Goal: Navigation & Orientation: Find specific page/section

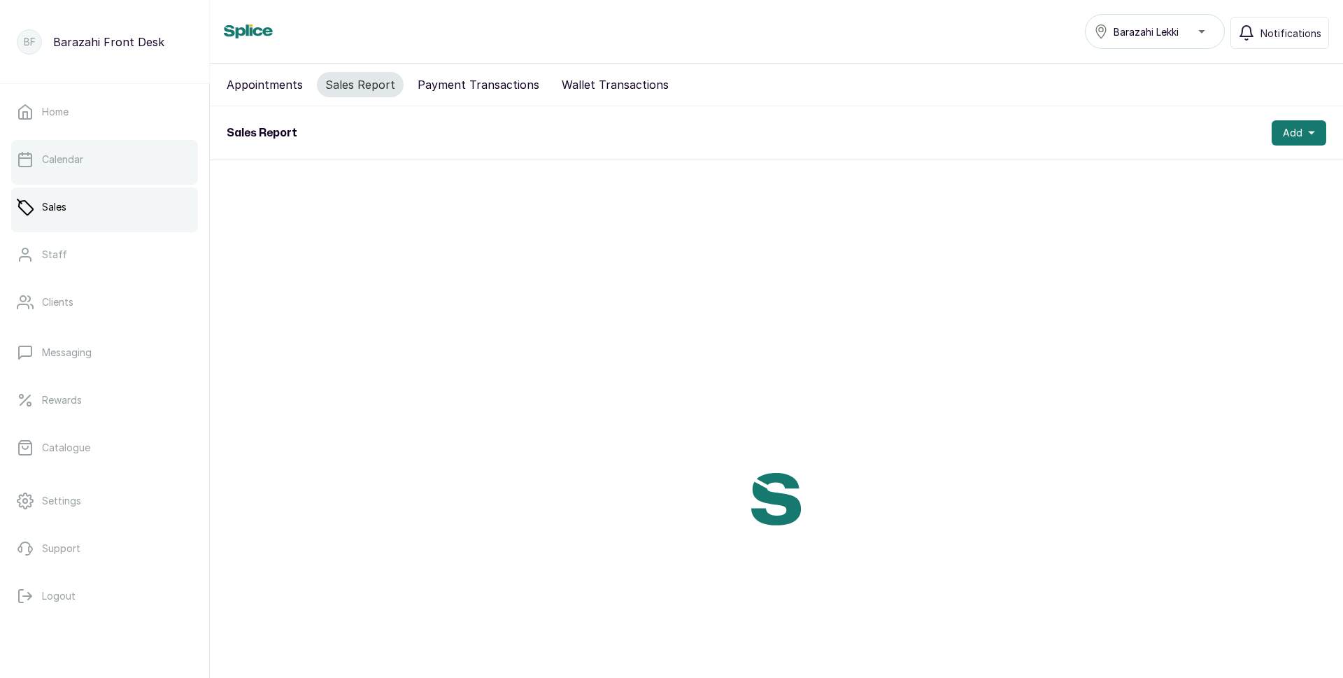
click at [107, 167] on link "Calendar" at bounding box center [104, 159] width 187 height 39
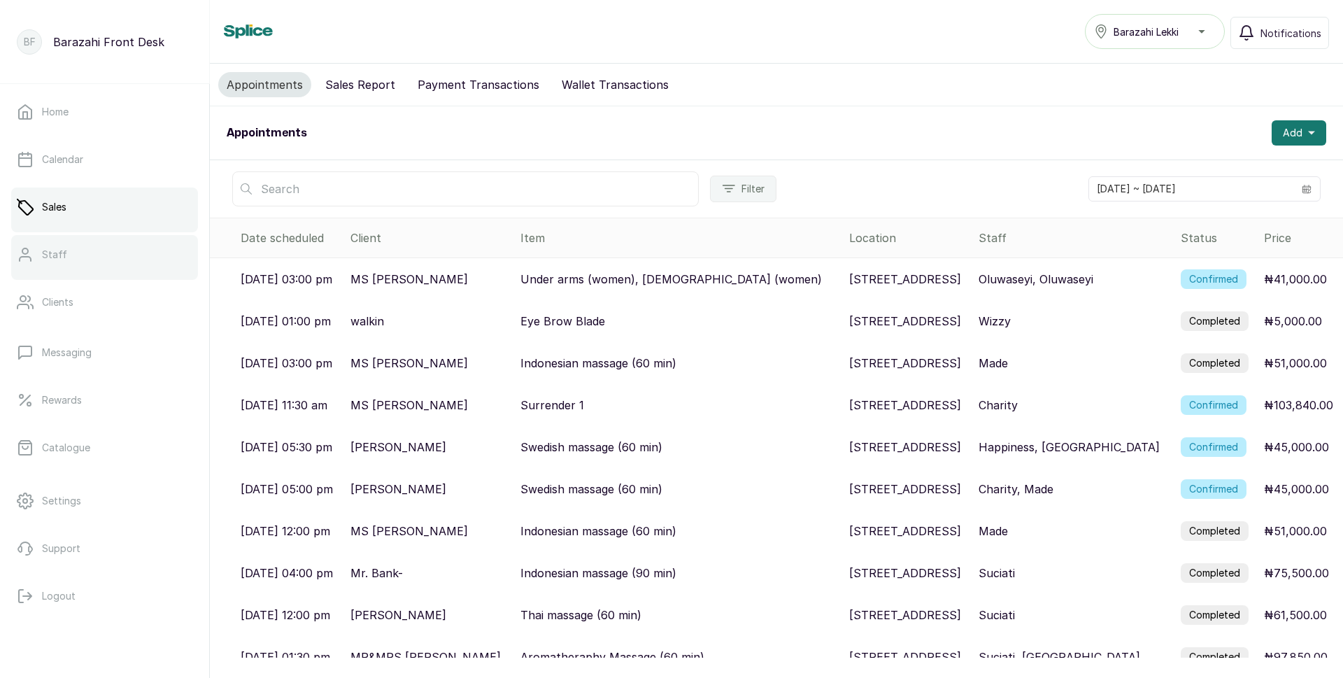
click at [78, 260] on link "Staff" at bounding box center [104, 254] width 187 height 39
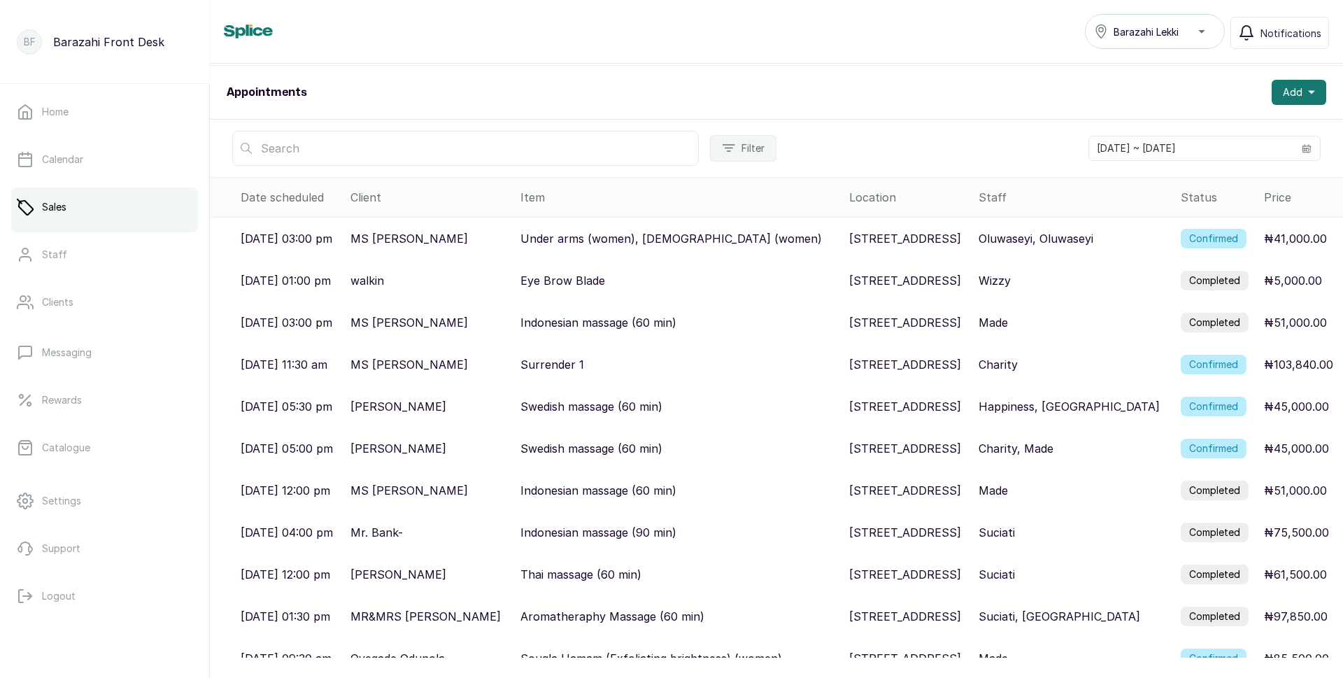
scroll to position [62, 0]
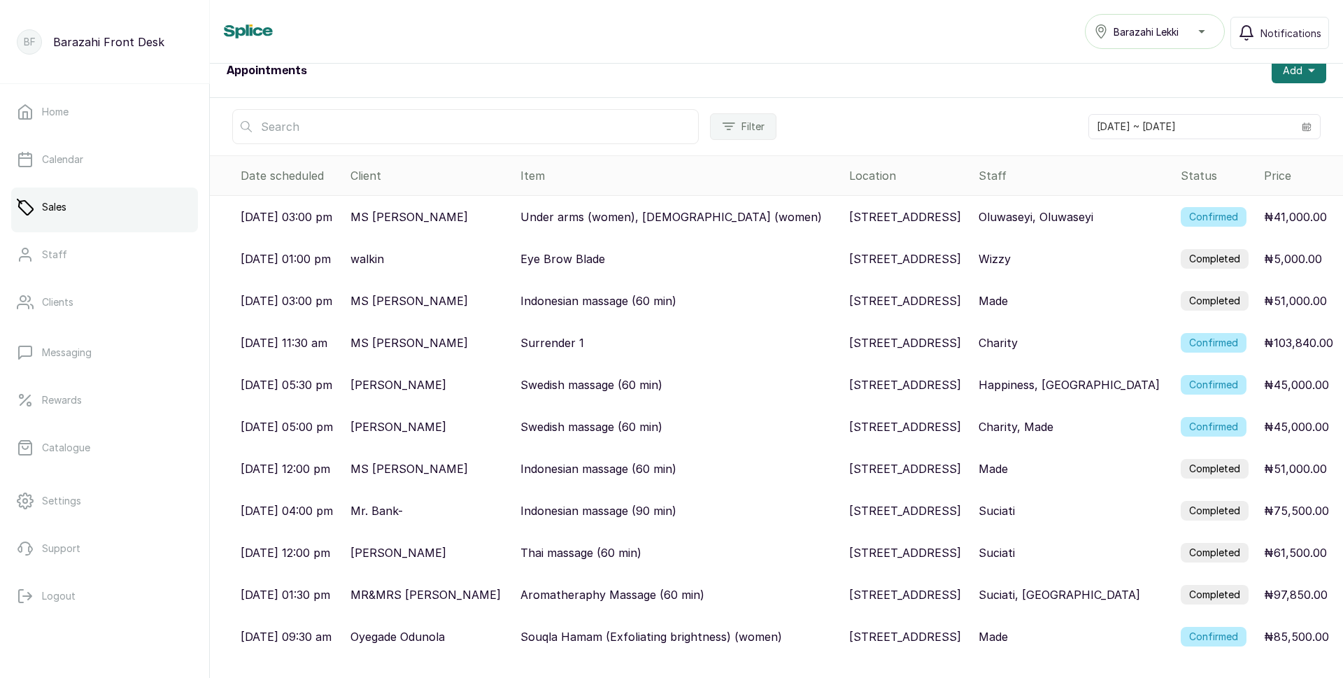
click at [111, 217] on link "Sales" at bounding box center [104, 207] width 187 height 39
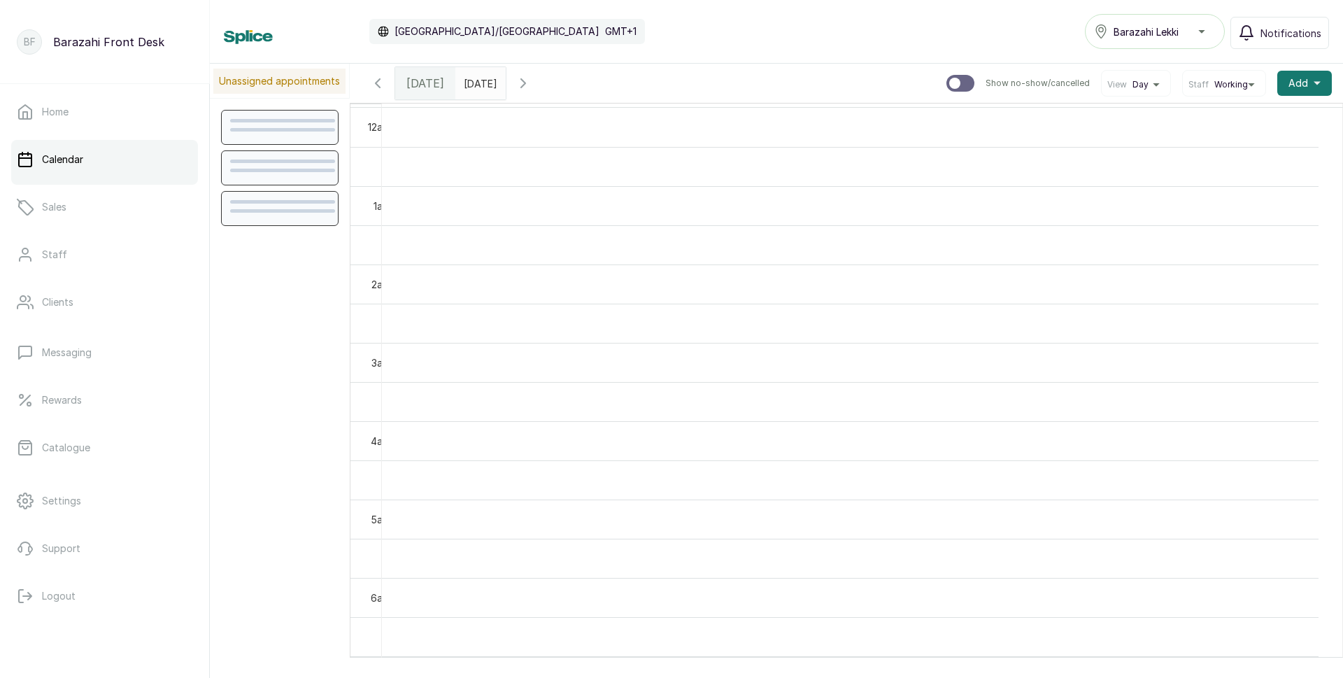
scroll to position [471, 0]
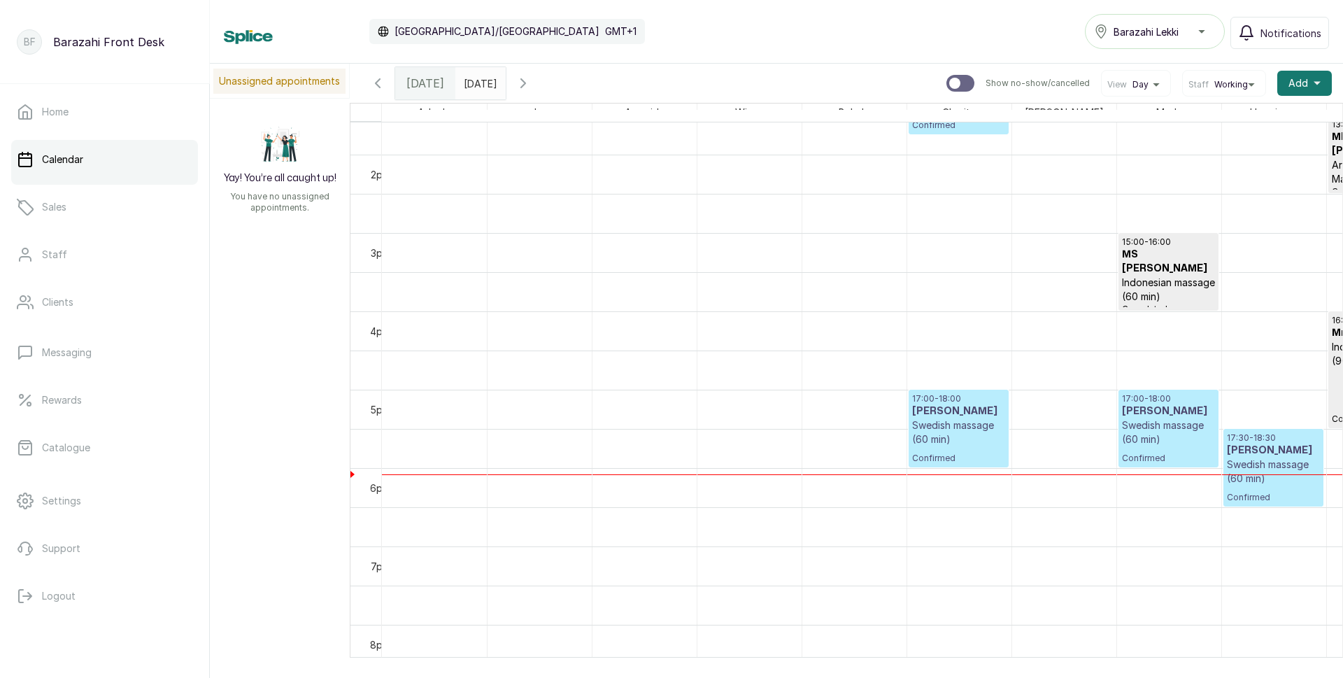
scroll to position [1101, 0]
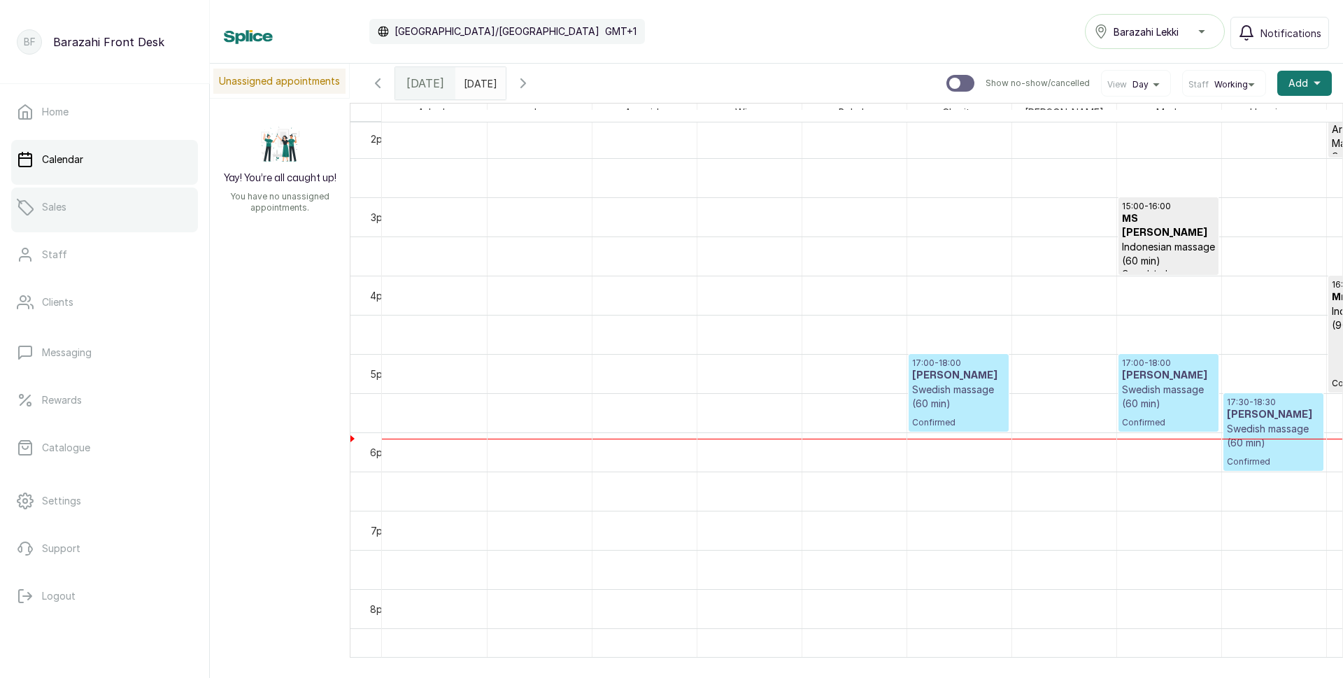
click at [69, 213] on link "Sales" at bounding box center [104, 207] width 187 height 39
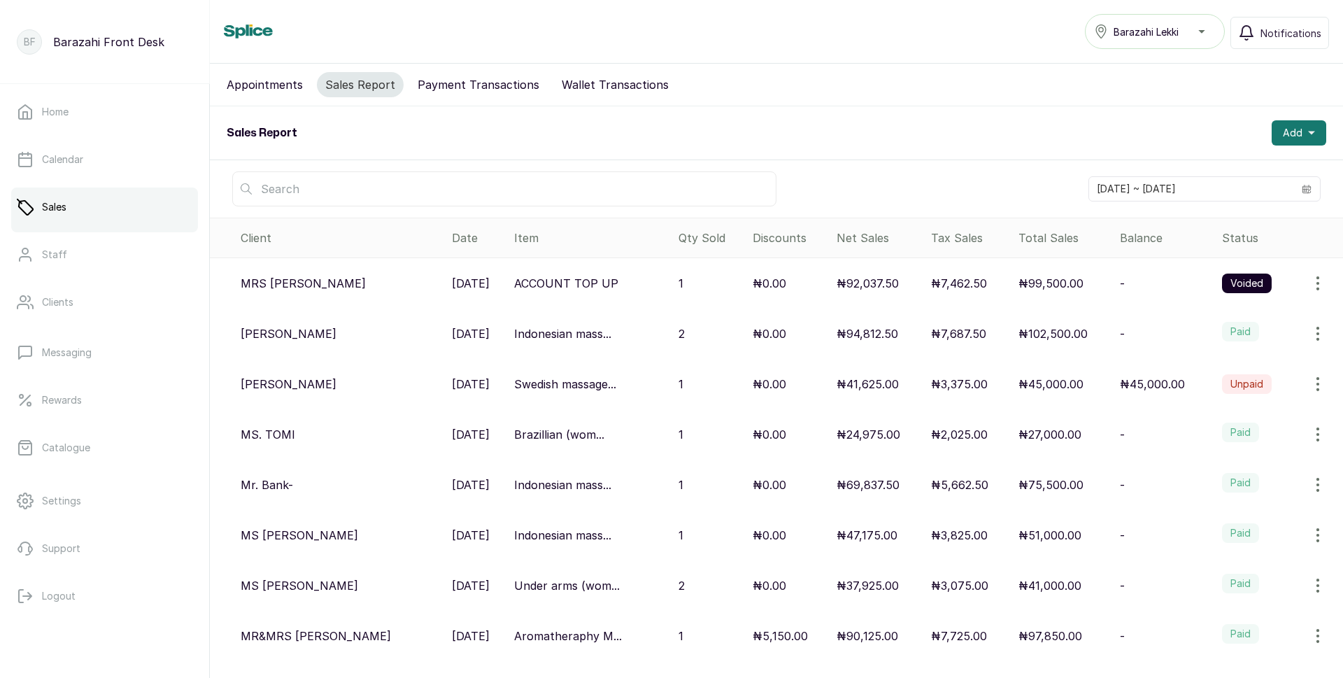
click at [1310, 332] on icon "button" at bounding box center [1318, 333] width 17 height 17
click at [1215, 373] on span "View" at bounding box center [1227, 373] width 25 height 17
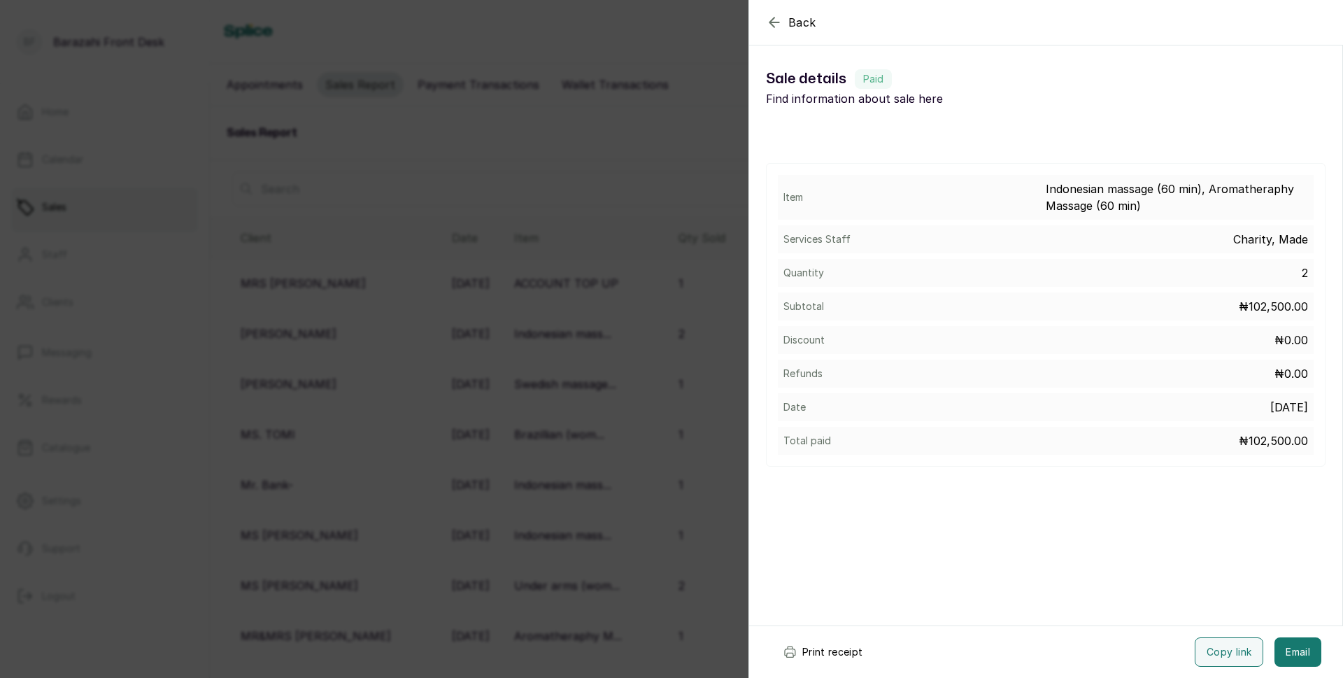
drag, startPoint x: 811, startPoint y: 650, endPoint x: 847, endPoint y: 636, distance: 38.3
click at [812, 649] on button "Print receipt" at bounding box center [823, 651] width 103 height 29
click at [434, 133] on div "Back Sale details Sale details Paid Find information about sale here Item Indon…" at bounding box center [671, 339] width 1343 height 678
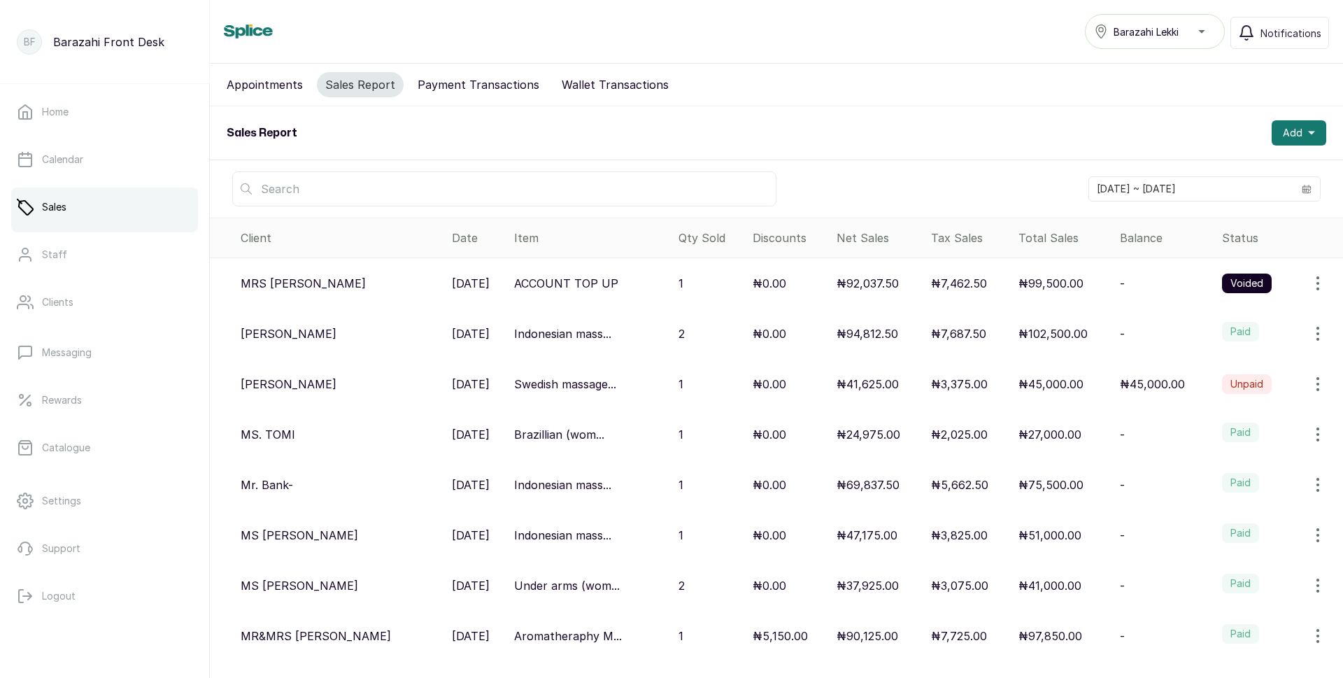
click at [271, 83] on button "Appointments" at bounding box center [264, 84] width 93 height 25
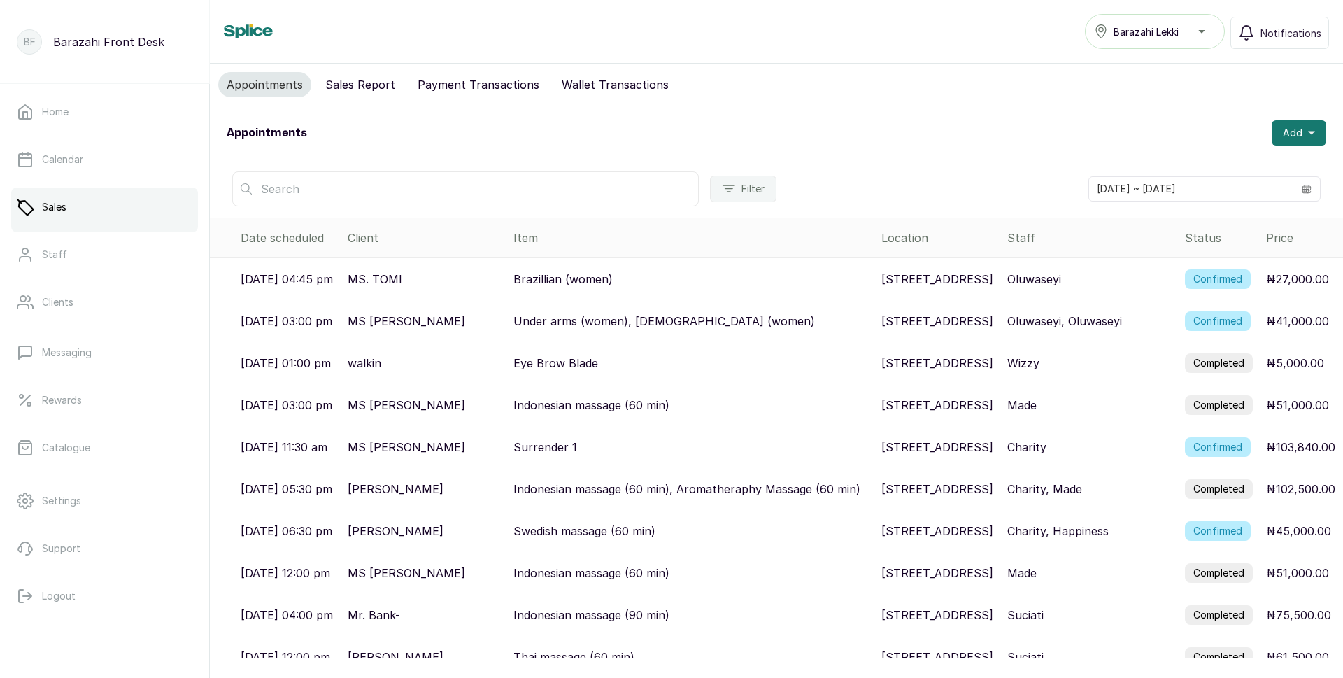
click at [594, 79] on button "Wallet Transactions" at bounding box center [615, 84] width 124 height 25
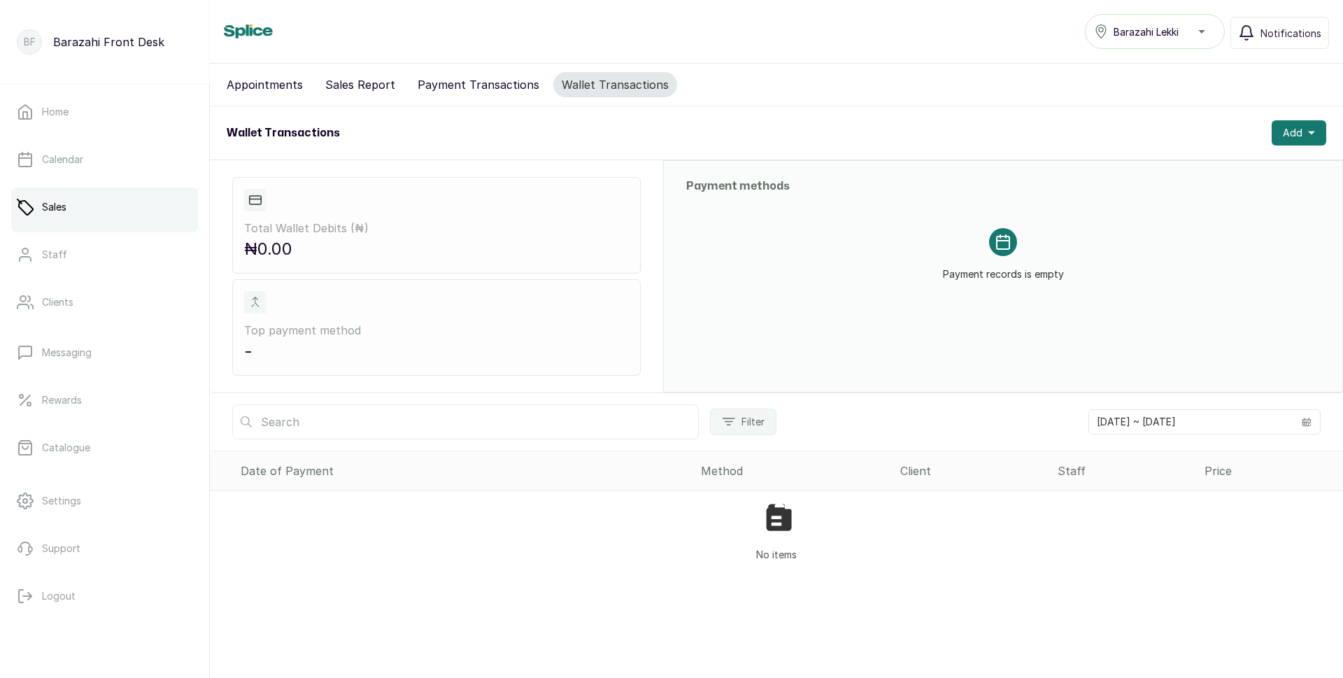
click at [256, 85] on button "Appointments" at bounding box center [264, 84] width 93 height 25
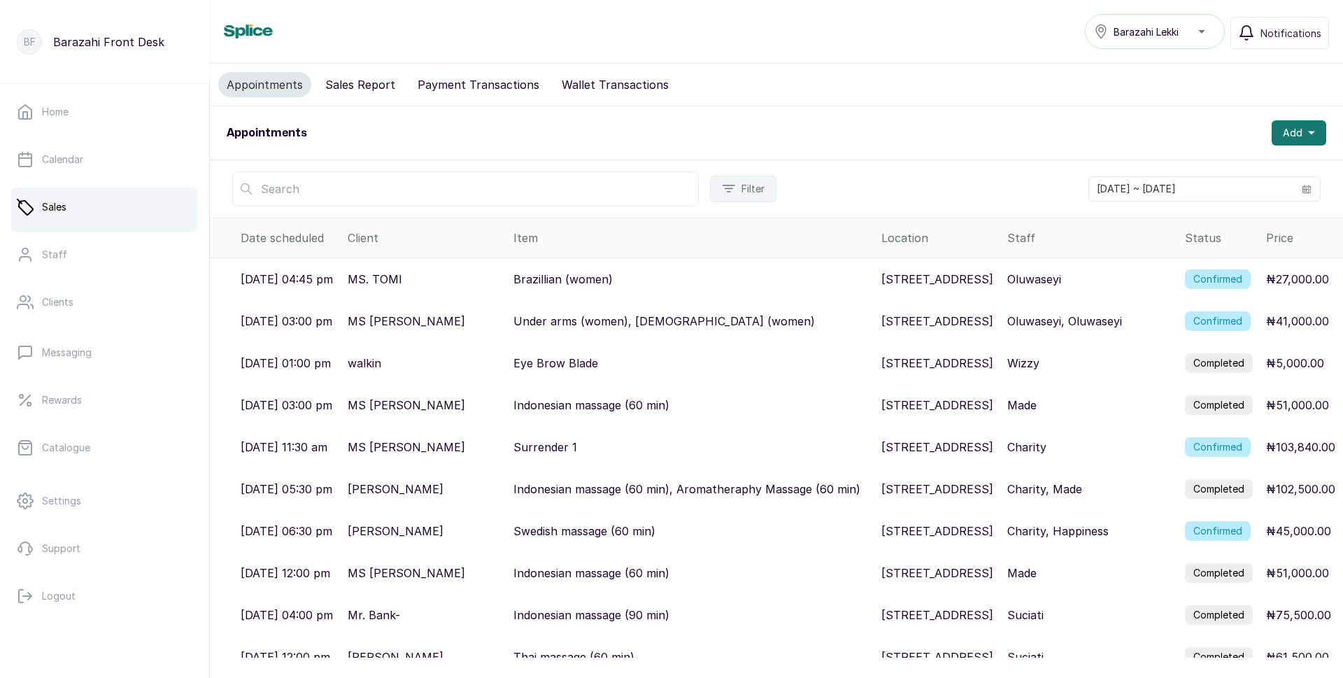
click at [1231, 289] on label "Confirmed" at bounding box center [1218, 279] width 66 height 20
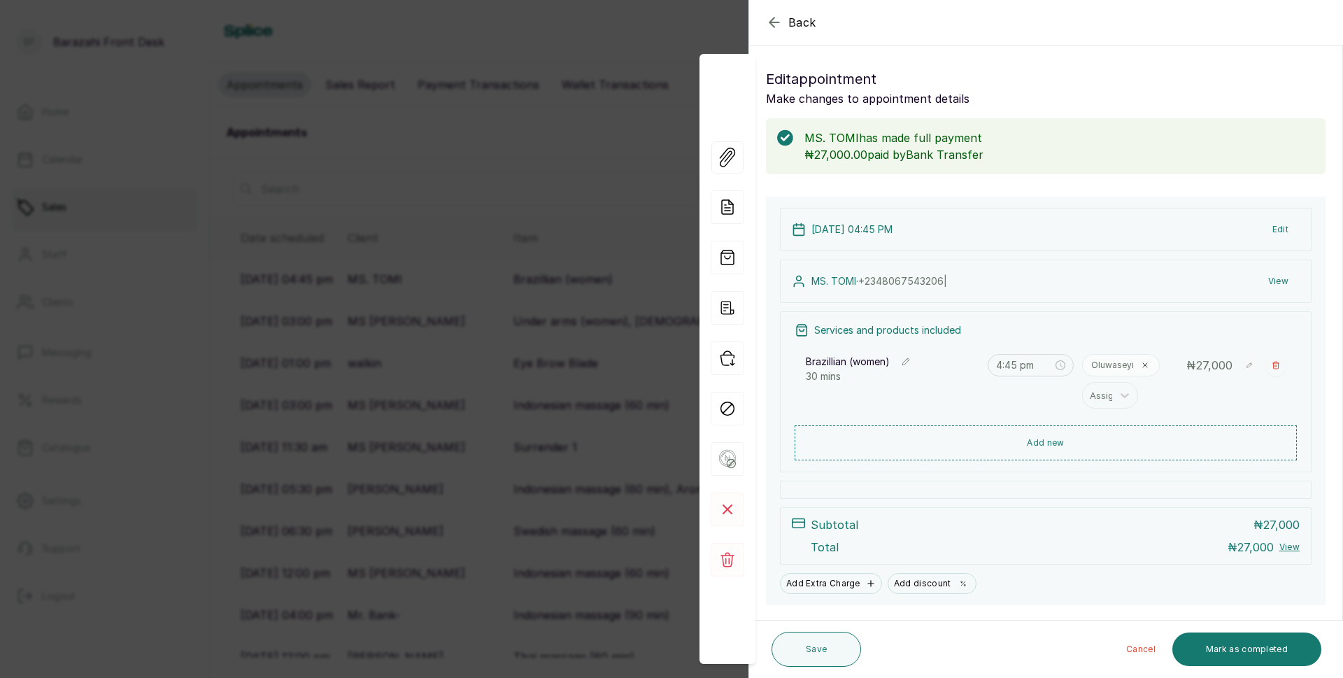
click at [507, 166] on div "Back Appointment Details Edit appointment Make changes to appointment details M…" at bounding box center [671, 339] width 1343 height 678
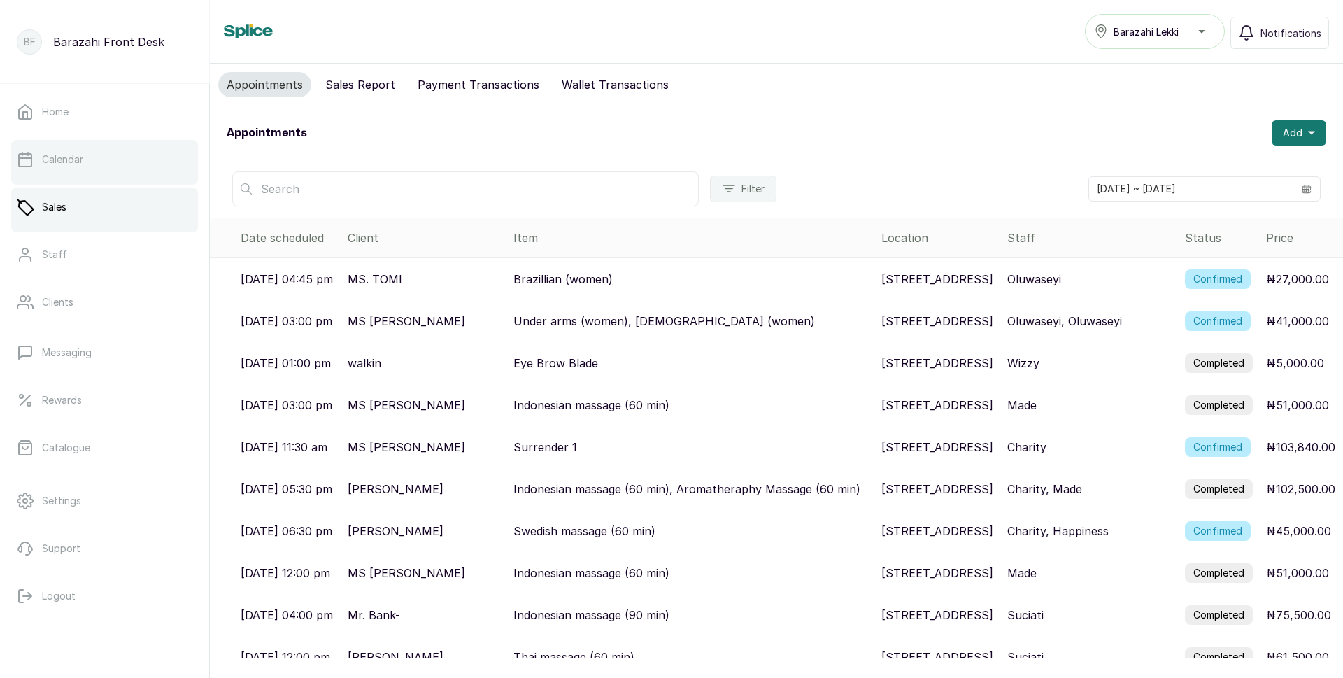
click at [146, 160] on link "Calendar" at bounding box center [104, 159] width 187 height 39
